Goal: Transaction & Acquisition: Subscribe to service/newsletter

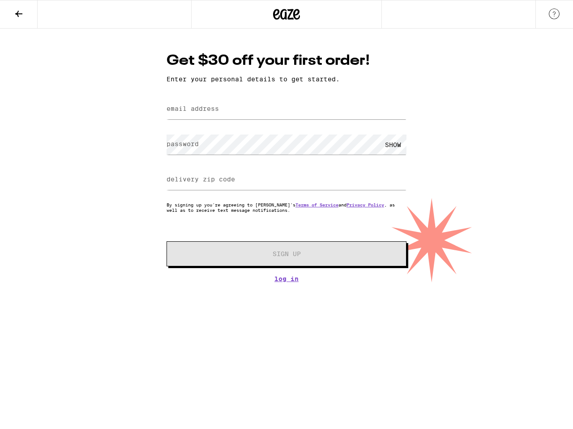
click at [286, 157] on div "SHOW" at bounding box center [286, 144] width 240 height 26
click at [19, 14] on icon at bounding box center [18, 13] width 11 height 11
click at [286, 14] on icon at bounding box center [286, 14] width 13 height 11
click at [193, 110] on label "email address" at bounding box center [192, 108] width 52 height 7
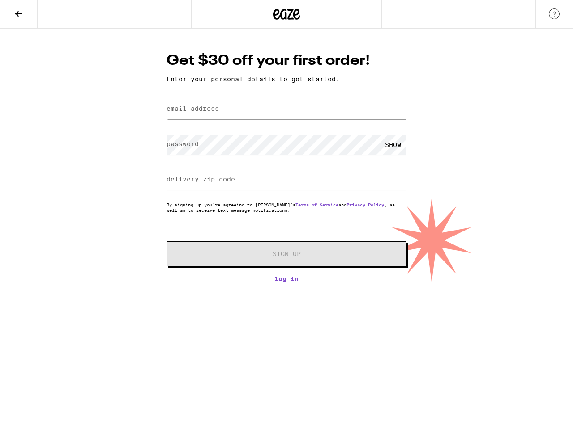
click at [393, 145] on div "SHOW" at bounding box center [286, 144] width 240 height 26
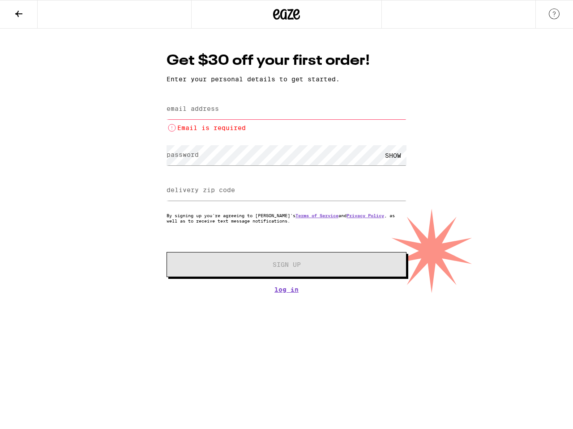
click at [201, 181] on div at bounding box center [286, 191] width 240 height 26
